Goal: Task Accomplishment & Management: Use online tool/utility

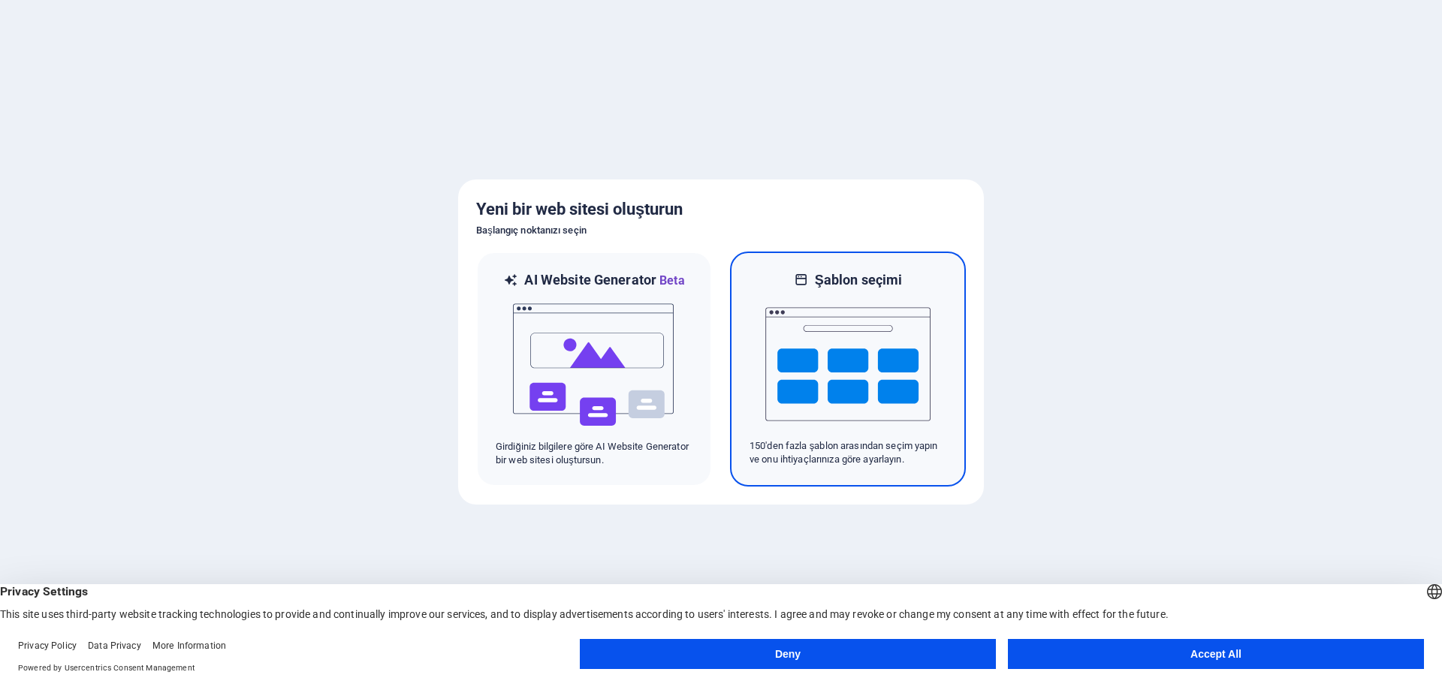
click at [877, 394] on img at bounding box center [847, 364] width 165 height 150
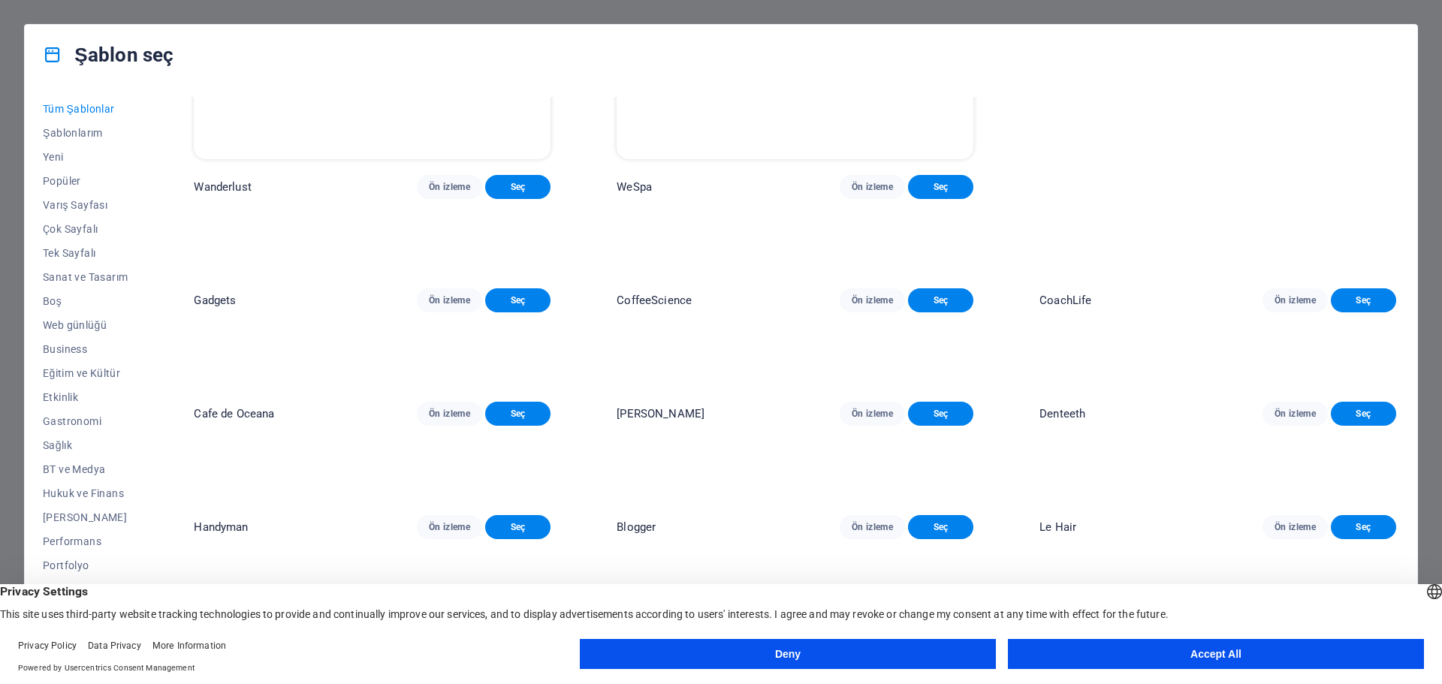
scroll to position [4506, 0]
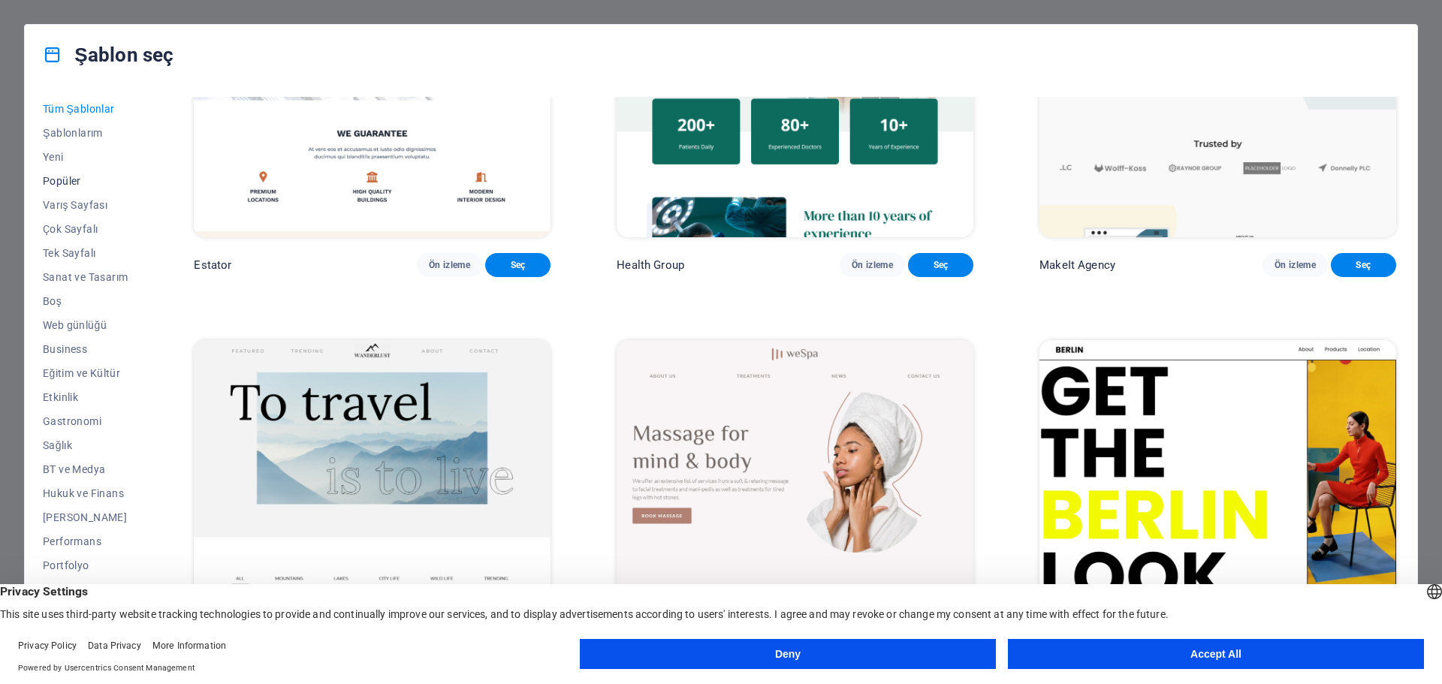
click at [66, 182] on span "Popüler" at bounding box center [85, 181] width 85 height 12
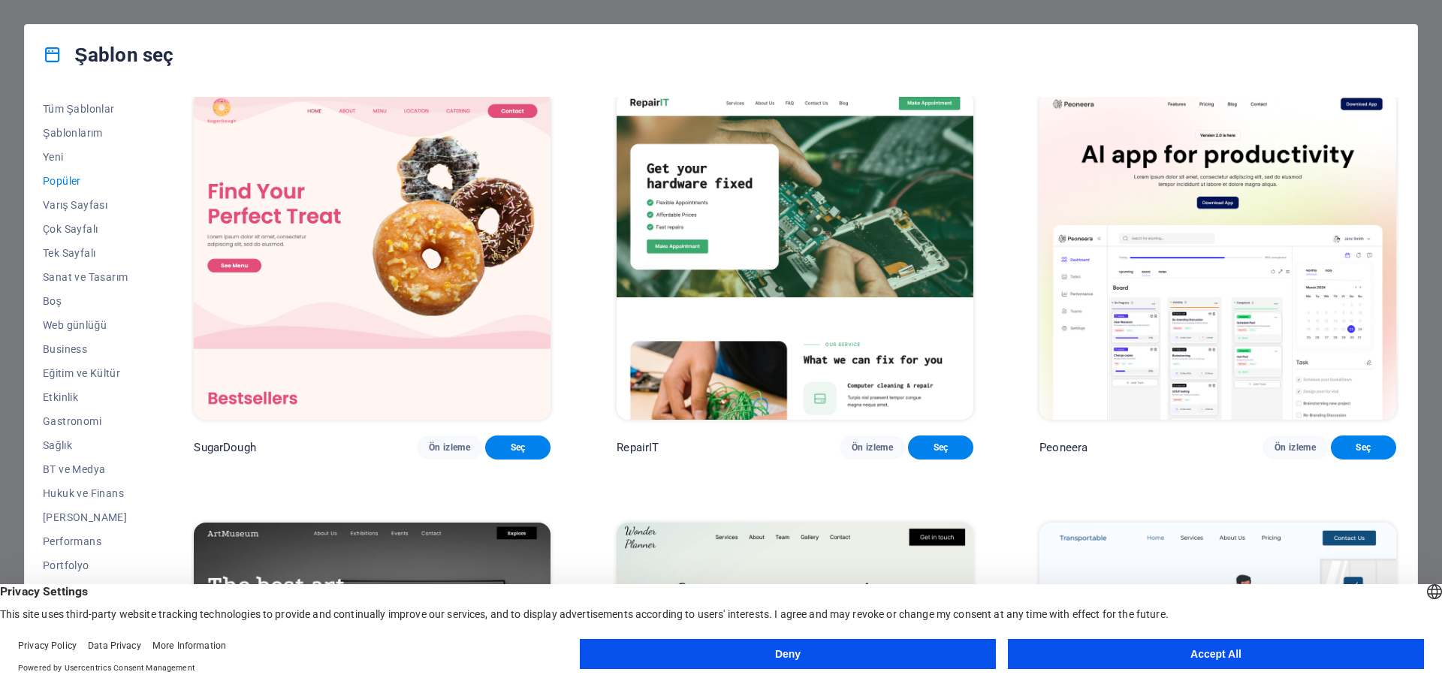
scroll to position [0, 0]
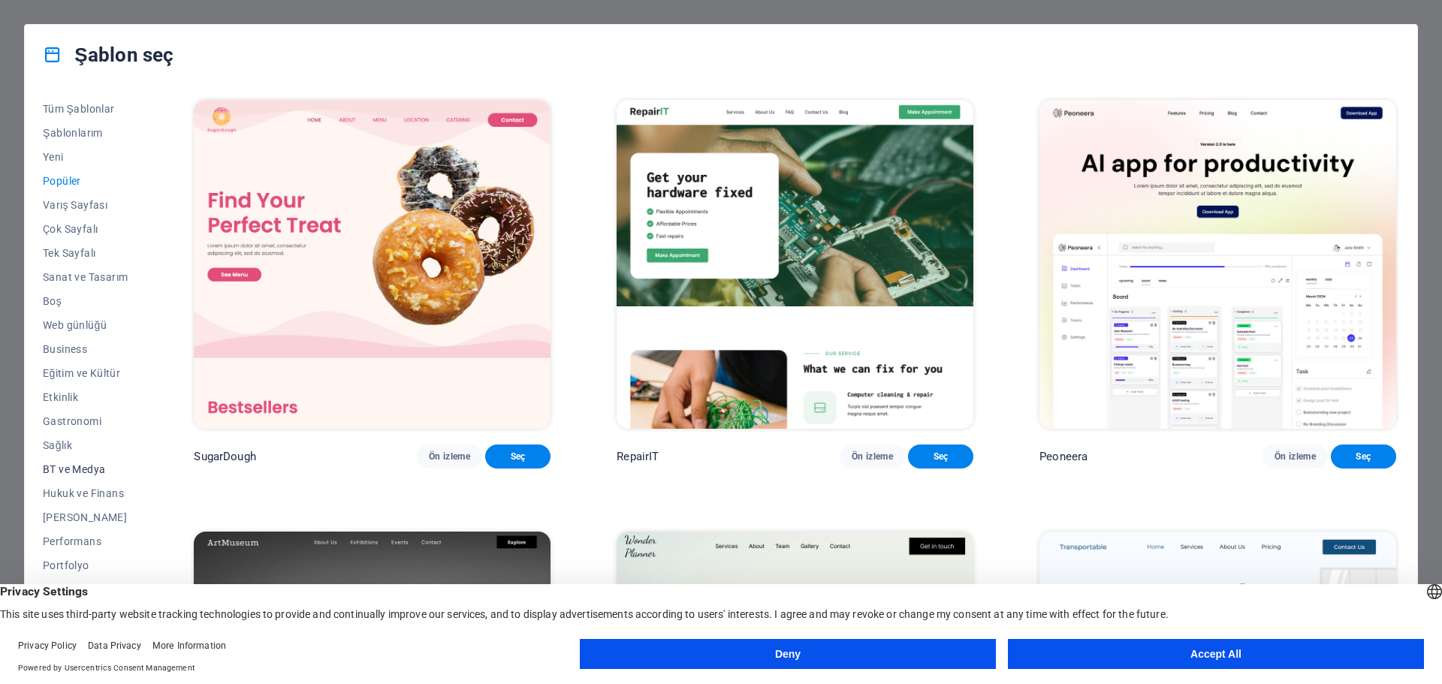
click at [86, 465] on span "BT ve Medya" at bounding box center [85, 469] width 85 height 12
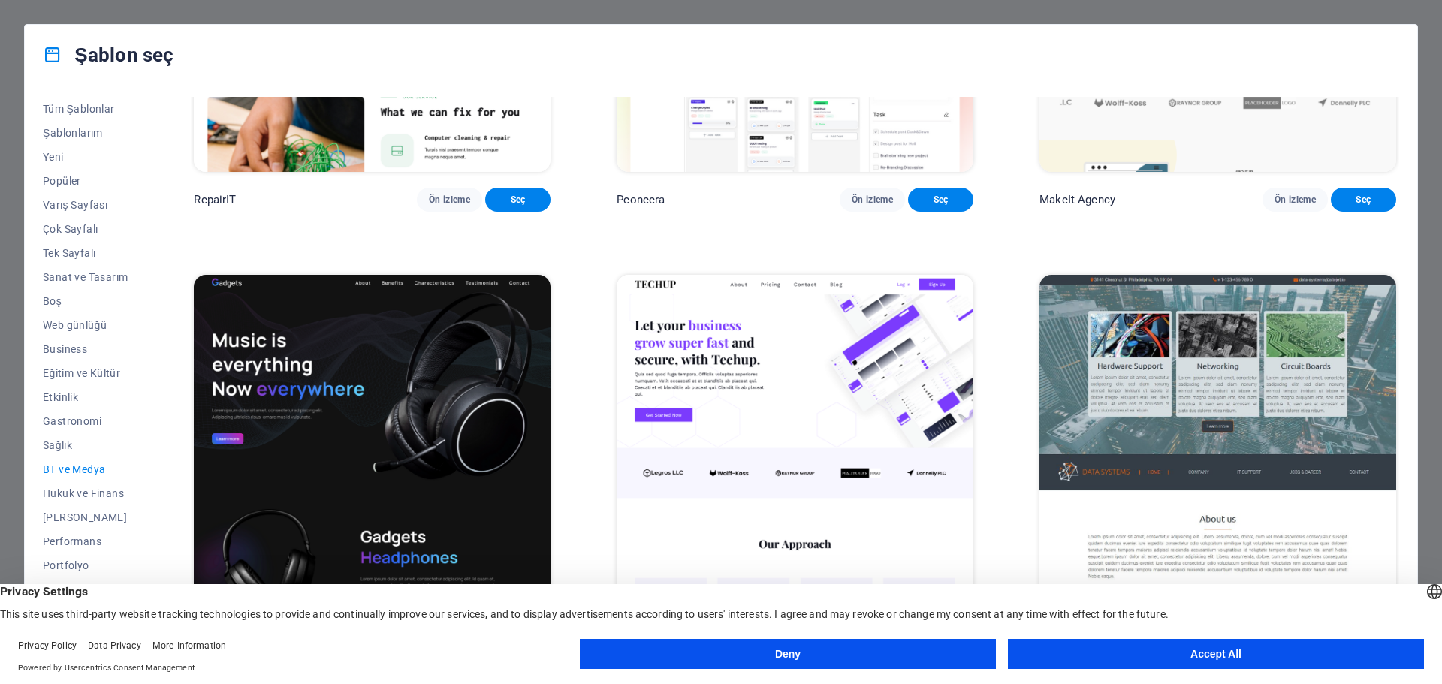
scroll to position [300, 0]
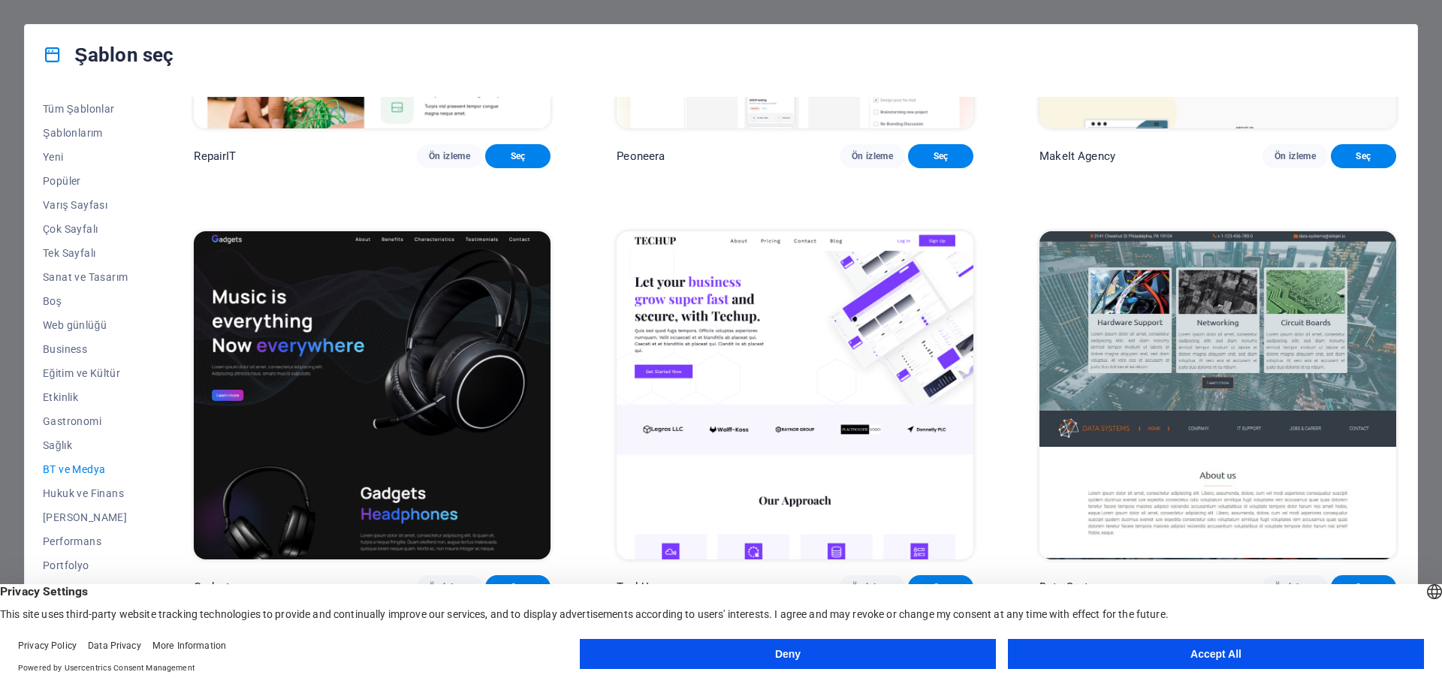
click at [478, 382] on img at bounding box center [372, 395] width 357 height 329
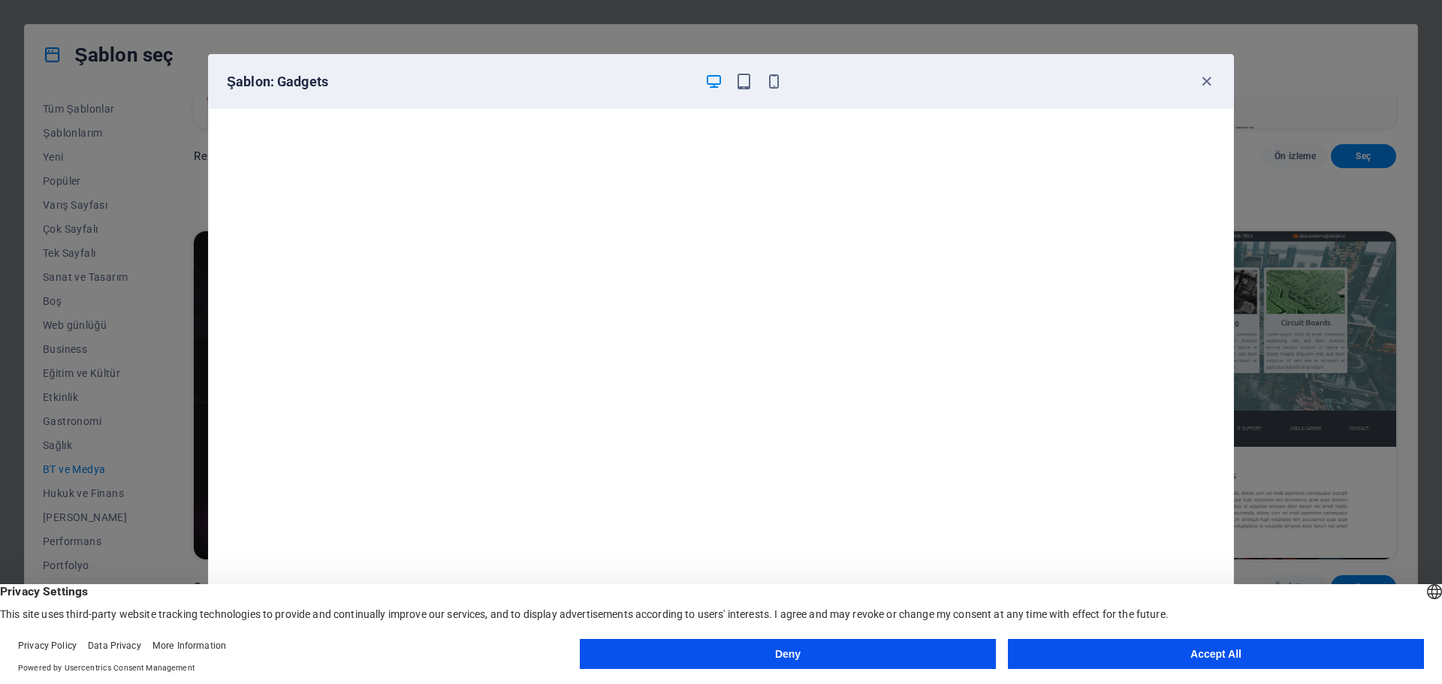
click at [1067, 659] on button "Accept All" at bounding box center [1216, 654] width 416 height 30
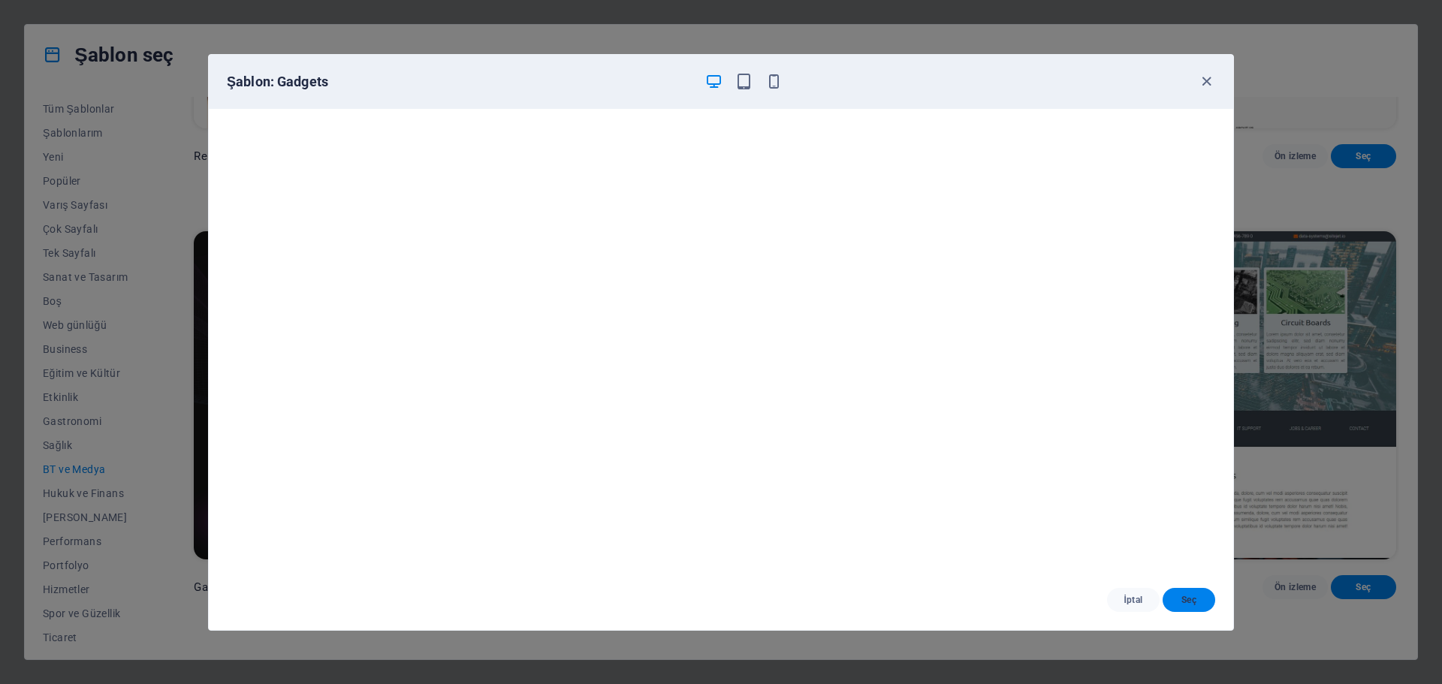
click at [1193, 605] on span "Seç" at bounding box center [1189, 600] width 29 height 12
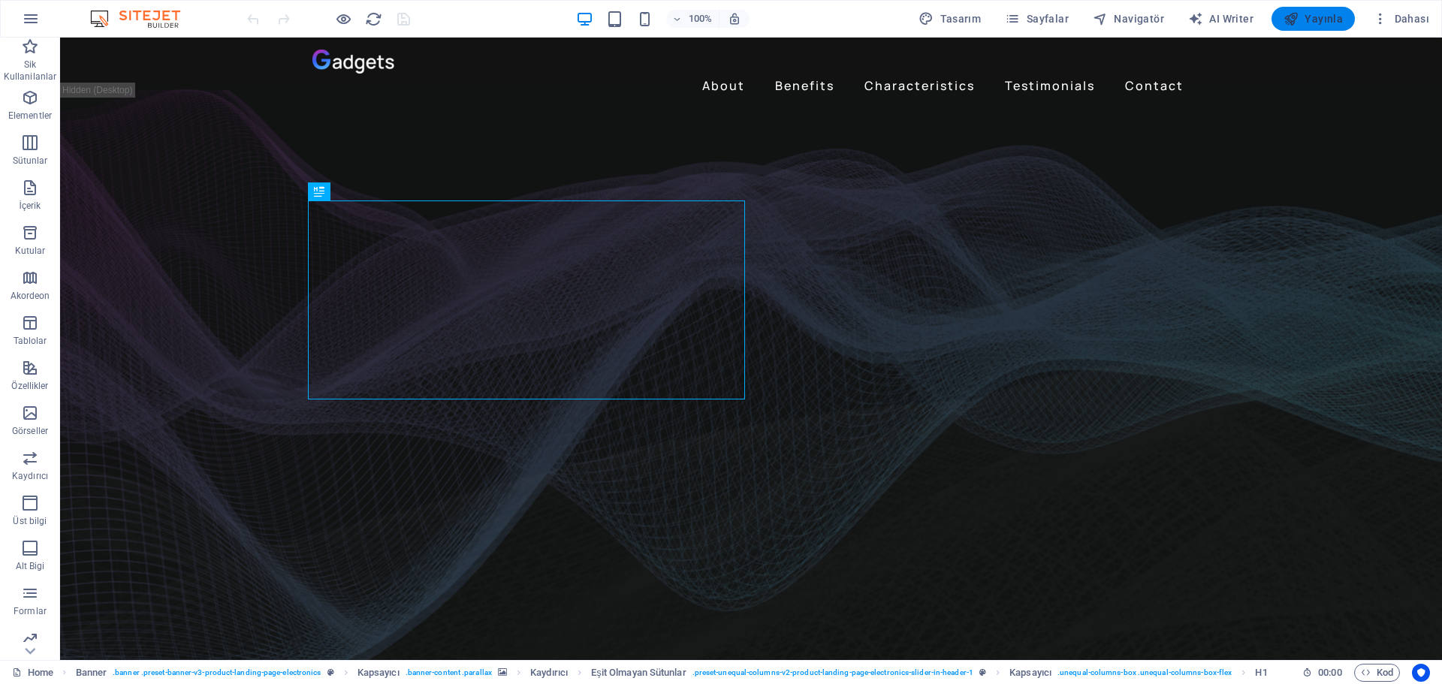
click at [1341, 24] on span "Yayınla" at bounding box center [1312, 18] width 59 height 15
